Goal: Learn about a topic: Learn about a topic

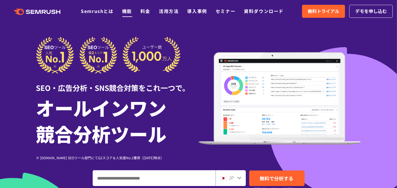
click at [130, 10] on link "機能" at bounding box center [127, 11] width 10 height 7
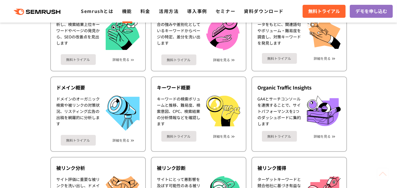
scroll to position [188, 0]
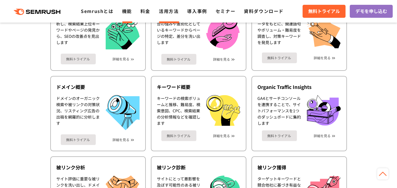
click at [168, 13] on link "活用方法" at bounding box center [169, 11] width 20 height 7
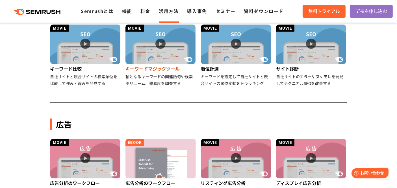
scroll to position [220, 0]
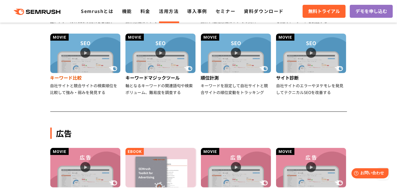
click at [103, 46] on img at bounding box center [85, 54] width 70 height 40
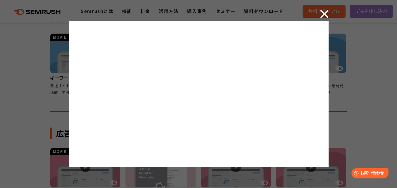
click at [326, 15] on img at bounding box center [324, 14] width 8 height 8
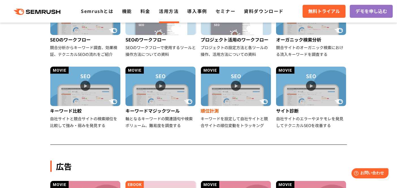
scroll to position [157, 0]
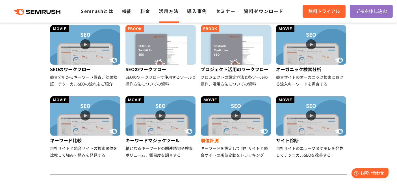
click at [246, 109] on img at bounding box center [236, 116] width 70 height 40
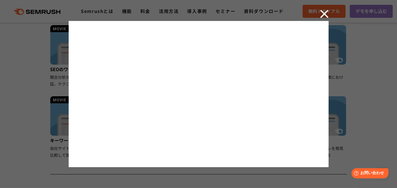
click at [323, 14] on img at bounding box center [324, 14] width 8 height 8
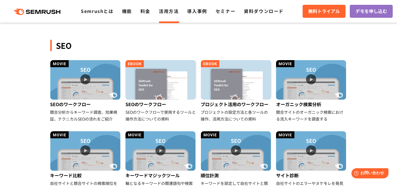
scroll to position [126, 0]
